Goal: Leave review/rating: Leave review/rating

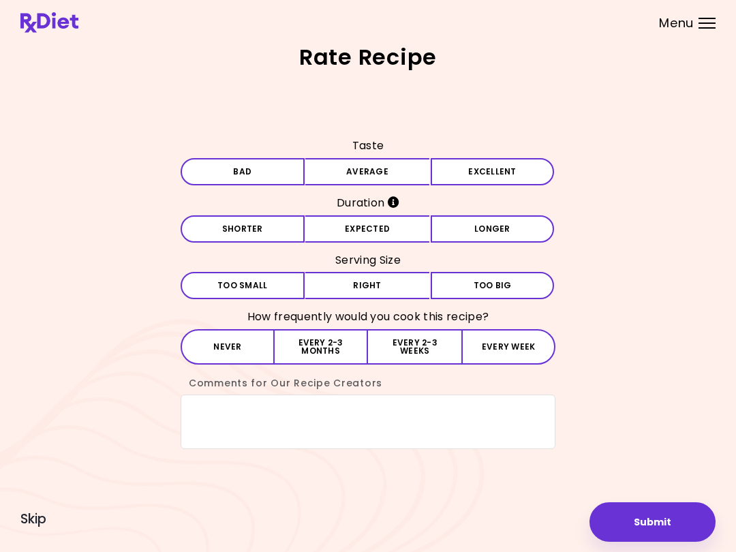
click at [378, 169] on button "Average" at bounding box center [367, 171] width 124 height 27
click at [373, 225] on button "Expected" at bounding box center [367, 228] width 124 height 27
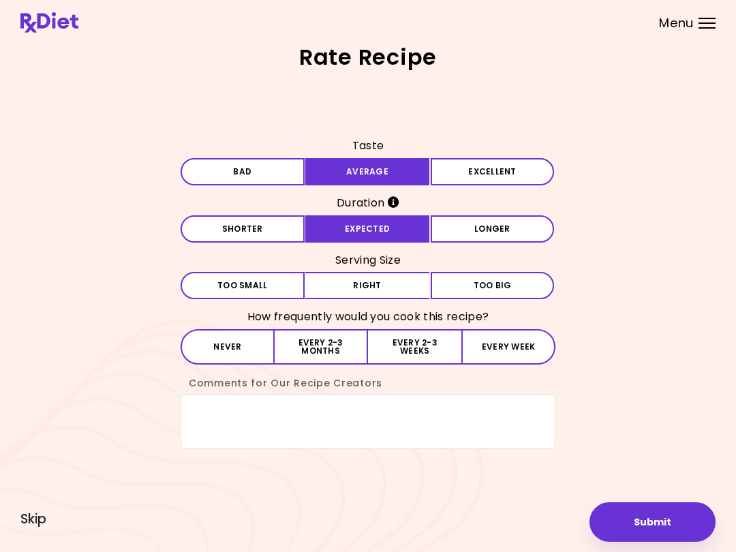
click at [389, 288] on button "Right" at bounding box center [367, 285] width 124 height 27
click at [306, 357] on button "Every 2-3 months" at bounding box center [321, 346] width 93 height 35
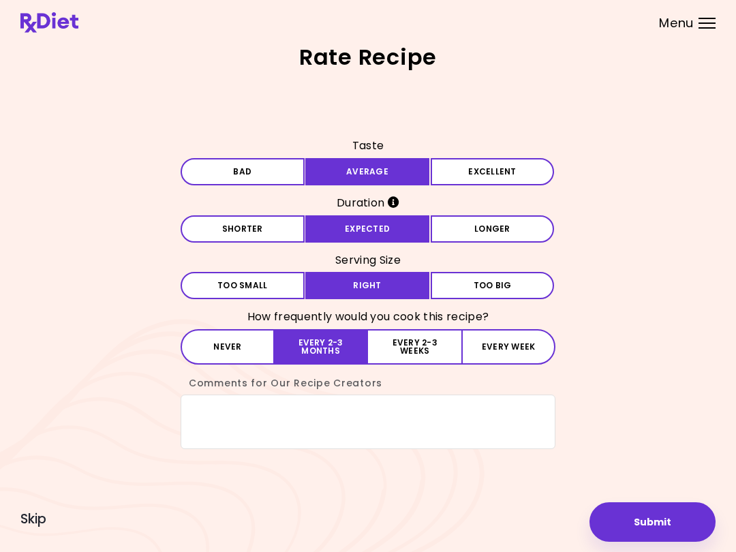
click at [651, 522] on button "Submit" at bounding box center [653, 523] width 126 height 40
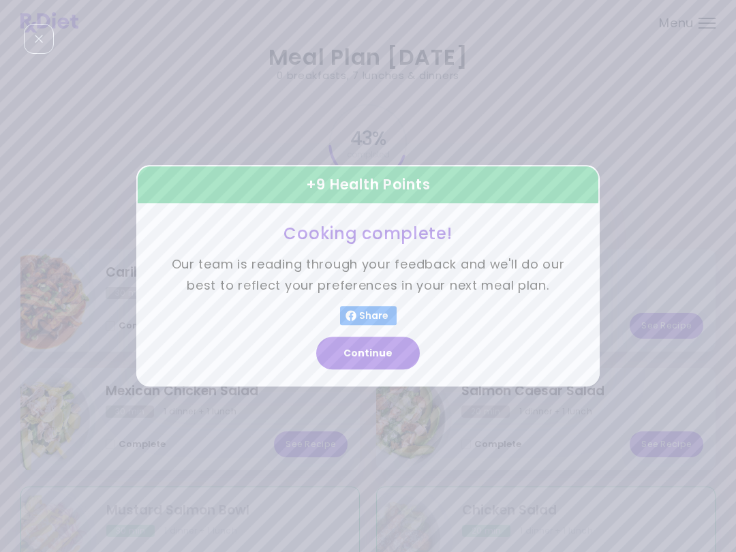
click at [396, 355] on button "Continue" at bounding box center [368, 354] width 104 height 33
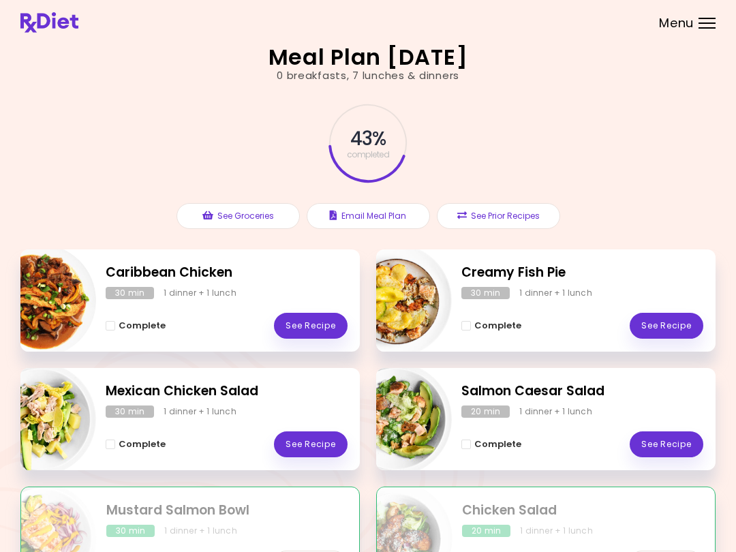
click at [673, 334] on link "See Recipe" at bounding box center [667, 326] width 74 height 26
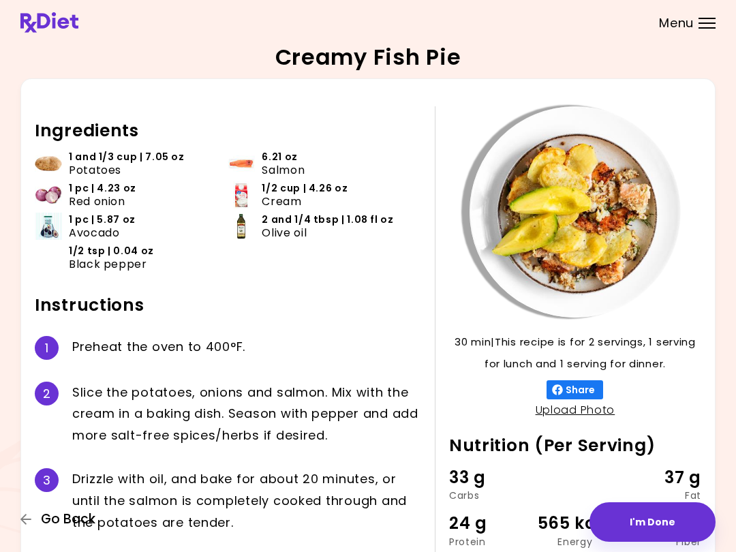
click at [23, 517] on icon "button" at bounding box center [26, 519] width 12 height 12
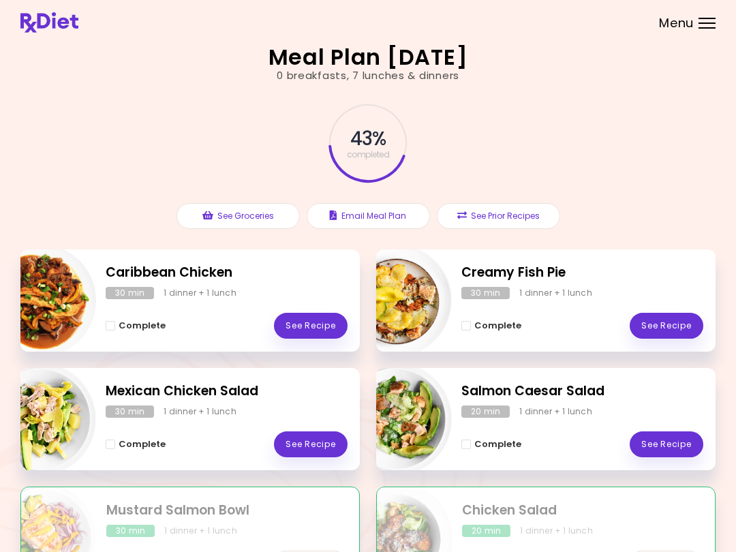
click at [326, 448] on link "See Recipe" at bounding box center [311, 445] width 74 height 26
